Goal: Task Accomplishment & Management: Use online tool/utility

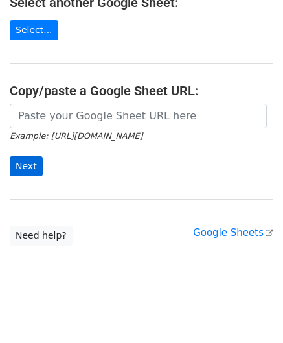
scroll to position [170, 0]
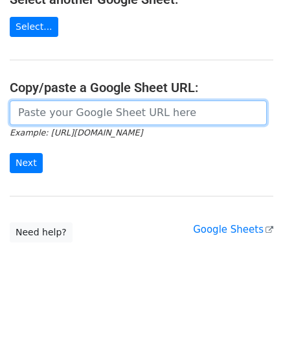
click at [51, 104] on input "url" at bounding box center [138, 112] width 257 height 25
paste input "[URL][DOMAIN_NAME]"
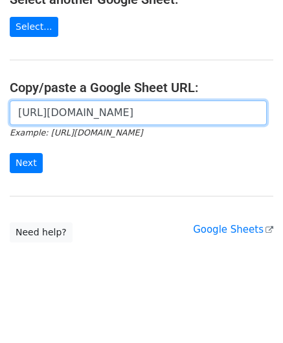
scroll to position [0, 299]
type input "[URL][DOMAIN_NAME]"
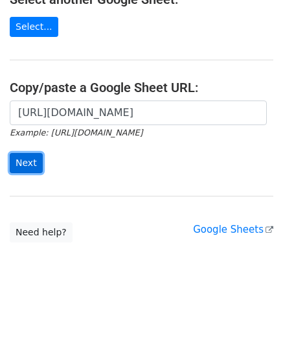
click at [29, 159] on input "Next" at bounding box center [26, 163] width 33 height 20
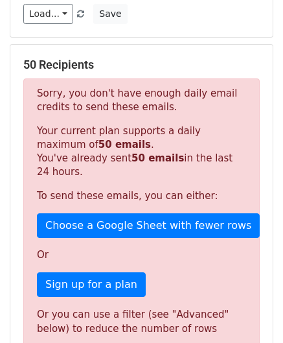
scroll to position [438, 0]
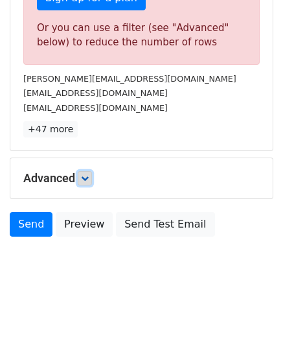
click at [88, 174] on icon at bounding box center [85, 178] width 8 height 8
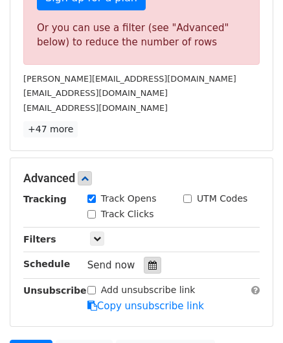
click at [150, 261] on icon at bounding box center [152, 265] width 8 height 9
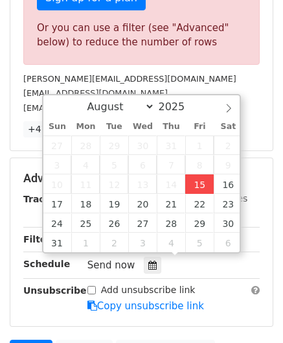
type input "[DATE] 12:00"
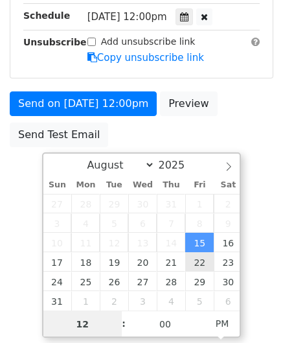
scroll to position [353, 0]
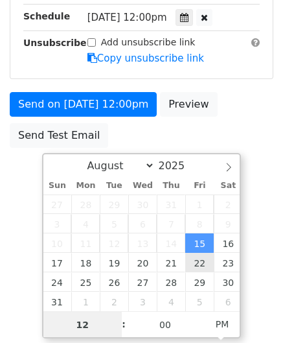
paste input "0"
type input "10"
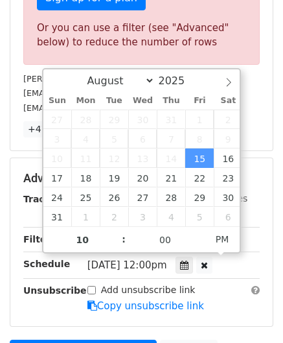
type input "[DATE] 22:00"
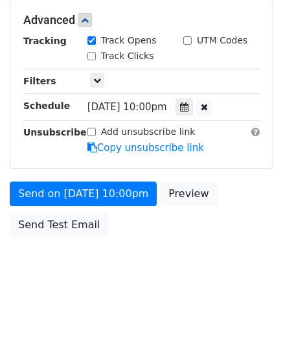
scroll to position [515, 0]
